Goal: Book appointment/travel/reservation

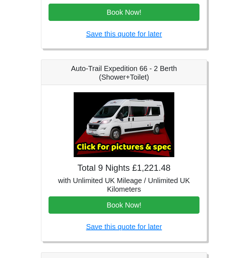
scroll to position [237, 0]
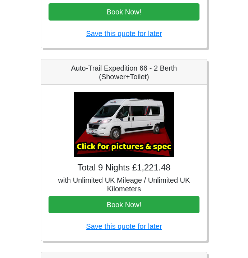
click at [107, 136] on img at bounding box center [124, 124] width 101 height 65
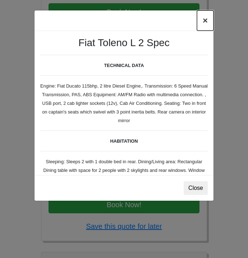
click at [208, 18] on button "×" at bounding box center [205, 20] width 17 height 20
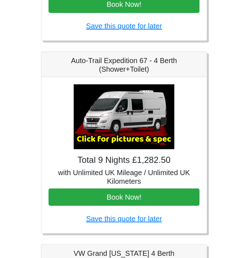
scroll to position [438, 0]
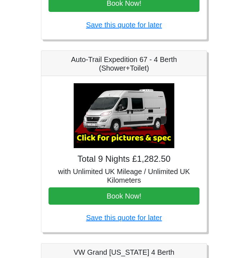
click at [137, 108] on img at bounding box center [124, 115] width 101 height 65
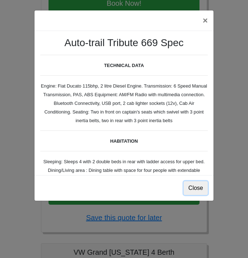
click at [194, 185] on button "Close" at bounding box center [196, 188] width 24 height 14
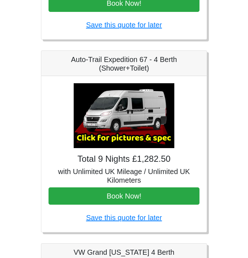
click at [139, 173] on h5 "with Unlimited UK Mileage / Unlimited UK Kilometers" at bounding box center [124, 175] width 151 height 17
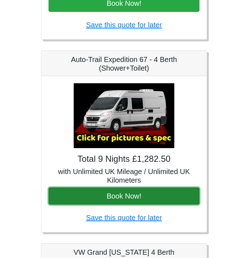
click at [124, 197] on button "Book Now!" at bounding box center [124, 195] width 151 height 17
